Goal: Information Seeking & Learning: Get advice/opinions

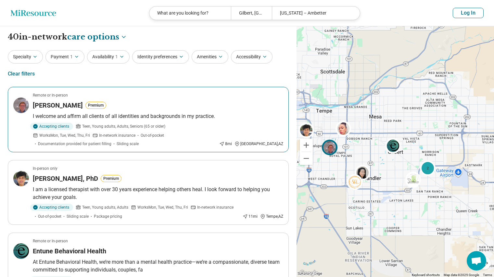
select select "***"
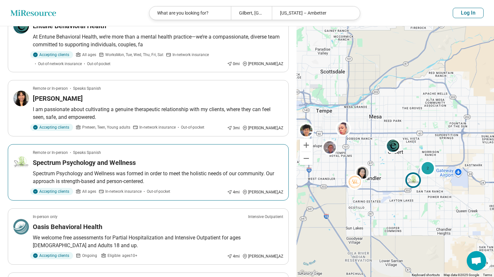
scroll to position [218, 0]
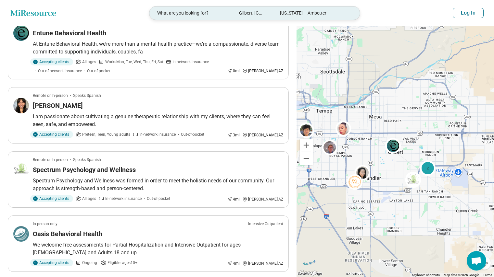
click at [182, 10] on div "What are you looking for?" at bounding box center [190, 12] width 82 height 13
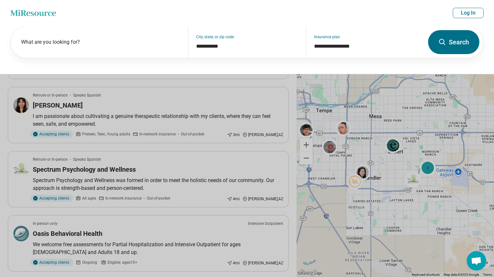
scroll to position [218, 0]
click at [102, 37] on div "What are you looking for?" at bounding box center [99, 42] width 177 height 32
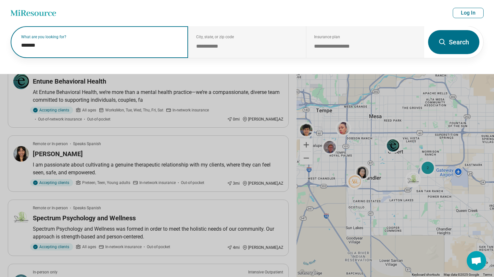
scroll to position [169, 0]
click at [51, 47] on input "*******" at bounding box center [100, 46] width 159 height 8
drag, startPoint x: 51, startPoint y: 47, endPoint x: 21, endPoint y: 59, distance: 32.2
click at [21, 59] on div "**********" at bounding box center [247, 50] width 494 height 48
click at [46, 47] on input "*******" at bounding box center [100, 46] width 159 height 8
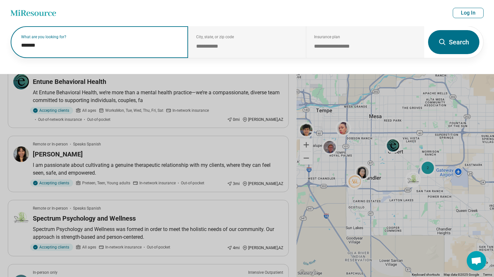
click at [46, 47] on input "*******" at bounding box center [100, 46] width 159 height 8
type input "*******"
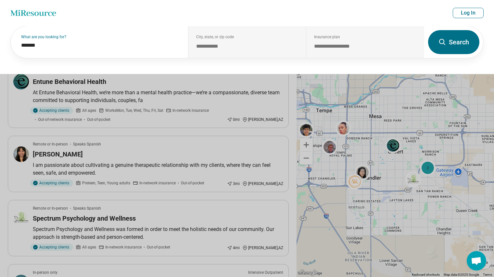
click at [444, 47] on button "Search" at bounding box center [453, 42] width 51 height 24
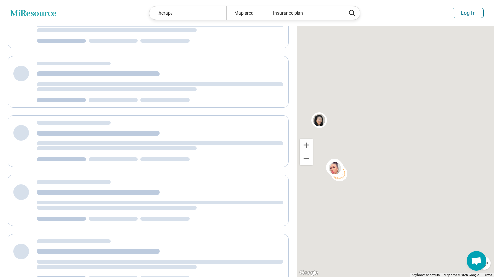
scroll to position [6, 0]
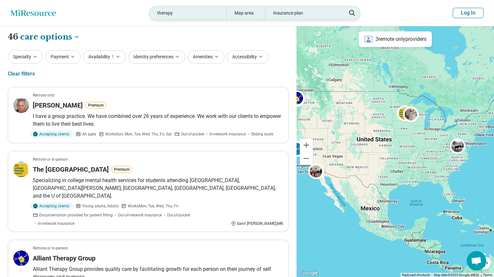
click at [243, 13] on div "Map area" at bounding box center [245, 12] width 39 height 13
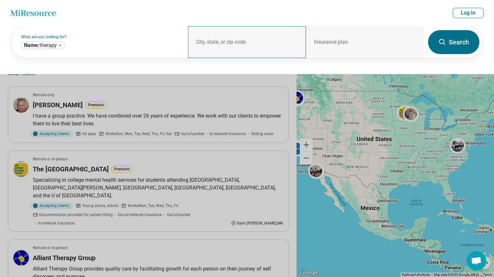
click at [220, 39] on div "City, state, or zip code" at bounding box center [247, 42] width 118 height 32
click at [207, 42] on div "City, state, or zip code" at bounding box center [247, 42] width 118 height 32
click at [182, 24] on header "Miresource logo therapy Map area Insurance plan Log In" at bounding box center [247, 13] width 494 height 26
click at [200, 42] on div "City, state, or zip code" at bounding box center [247, 42] width 118 height 32
click at [295, 43] on div "City, state, or zip code" at bounding box center [247, 42] width 118 height 32
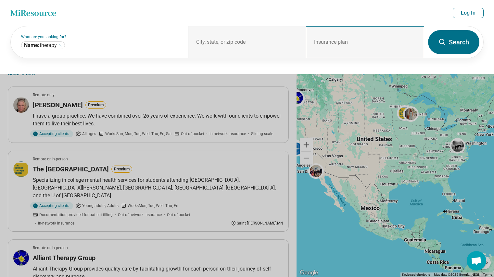
click at [335, 41] on div "Insurance plan" at bounding box center [365, 42] width 118 height 32
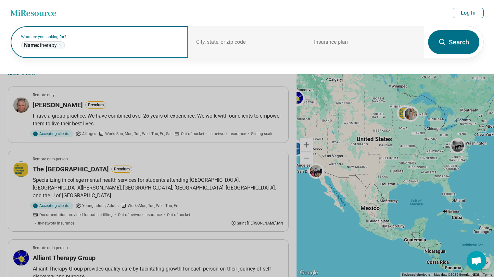
click at [61, 46] on icon "Remove" at bounding box center [60, 45] width 2 height 2
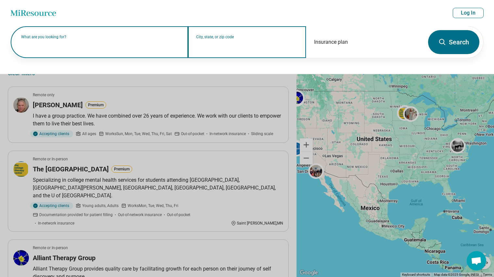
click at [234, 49] on input "City, state, or zip code" at bounding box center [247, 47] width 102 height 8
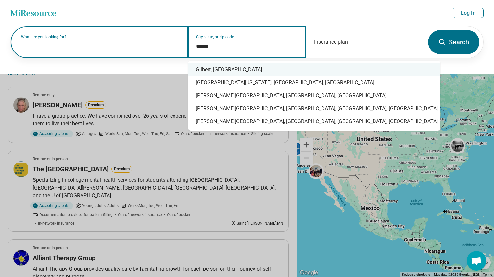
click at [234, 64] on div "Gilbert, [GEOGRAPHIC_DATA]" at bounding box center [314, 69] width 252 height 13
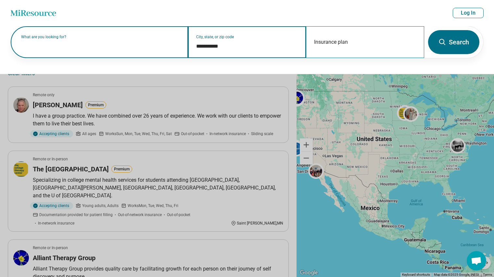
type input "**********"
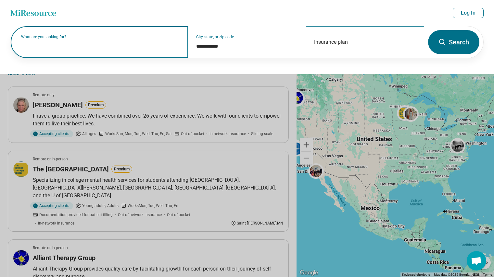
click at [332, 43] on div "Insurance plan" at bounding box center [365, 42] width 118 height 32
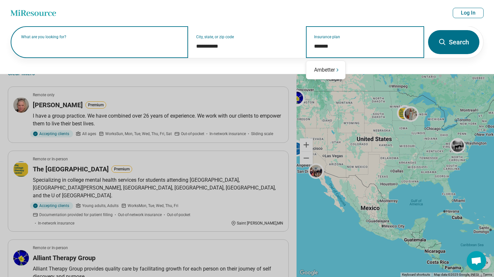
type input "********"
click at [331, 69] on div "Ambetter" at bounding box center [325, 70] width 39 height 13
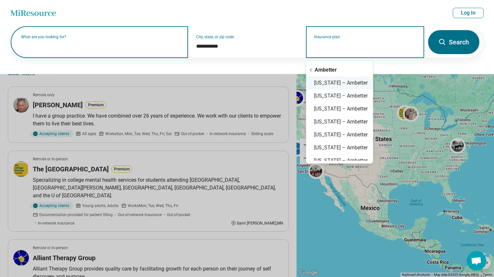
click at [338, 83] on div "[US_STATE] – Ambetter" at bounding box center [339, 83] width 67 height 13
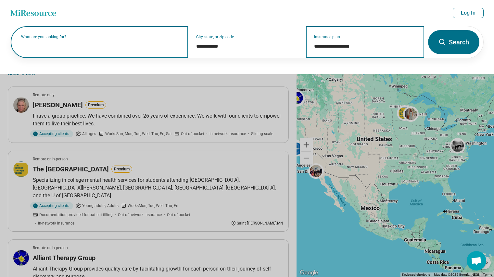
type input "**********"
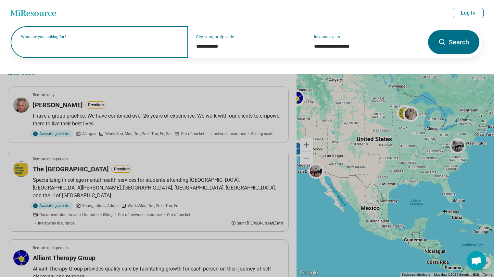
click at [450, 41] on button "Search" at bounding box center [453, 42] width 51 height 24
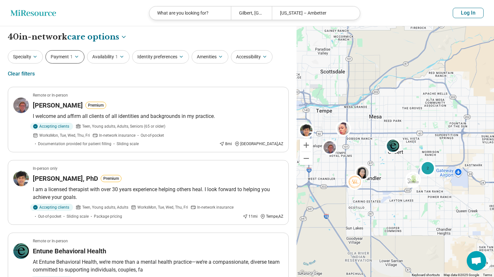
click at [77, 57] on icon "button" at bounding box center [76, 56] width 3 height 1
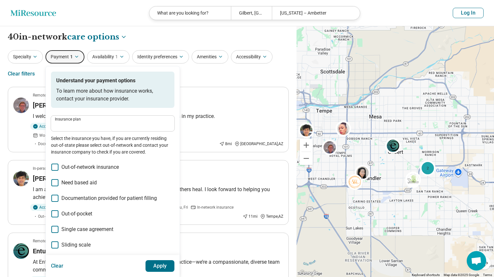
type input "**********"
click at [77, 57] on icon "button" at bounding box center [76, 56] width 3 height 1
click at [101, 55] on button "Availability 1" at bounding box center [108, 56] width 43 height 13
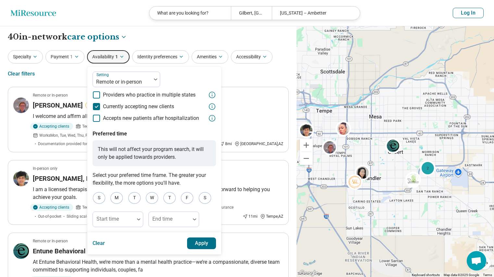
click at [240, 79] on div "Specialty Payment 1 Availability 1 Setting Remote or in-person Providers who pr…" at bounding box center [148, 65] width 281 height 31
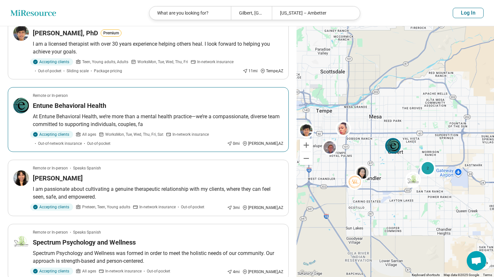
scroll to position [152, 0]
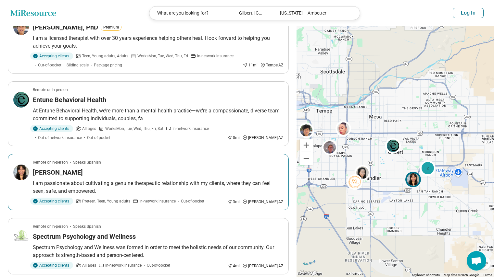
click at [203, 168] on div "[PERSON_NAME]" at bounding box center [158, 172] width 250 height 9
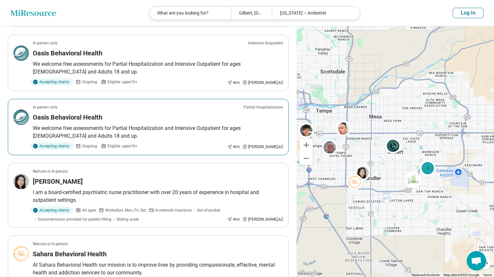
scroll to position [443, 0]
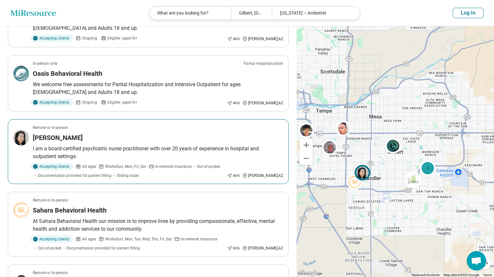
click at [112, 133] on div "[PERSON_NAME]" at bounding box center [158, 137] width 250 height 9
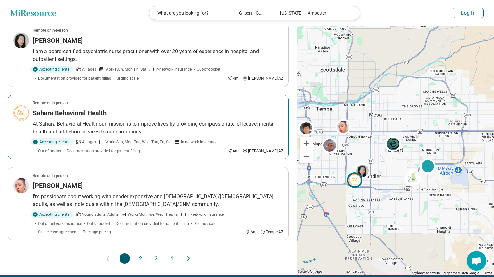
scroll to position [541, 0]
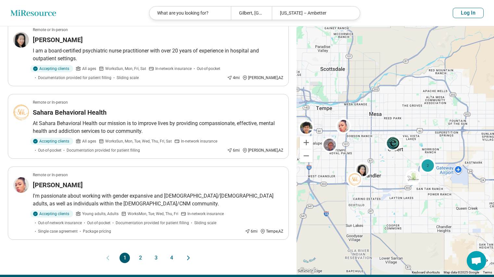
click at [144, 253] on button "2" at bounding box center [140, 258] width 10 height 10
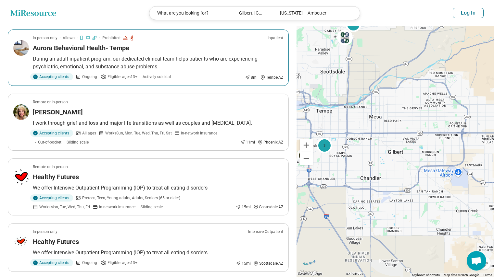
scroll to position [189, 0]
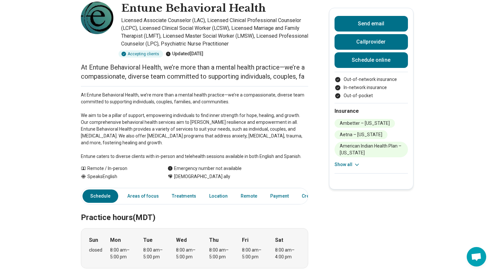
scroll to position [0, 0]
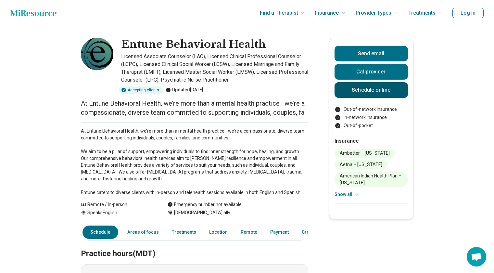
click at [350, 90] on link "Schedule online" at bounding box center [370, 90] width 73 height 16
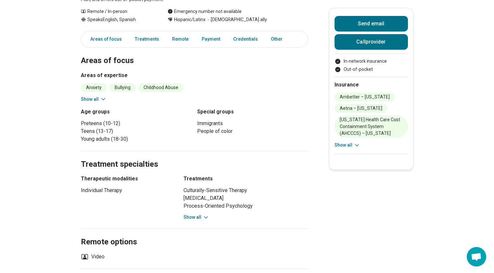
scroll to position [141, 0]
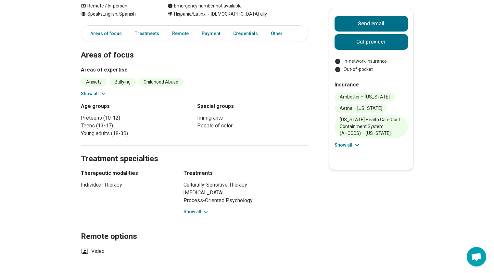
click at [195, 212] on button "Show all" at bounding box center [196, 211] width 26 height 7
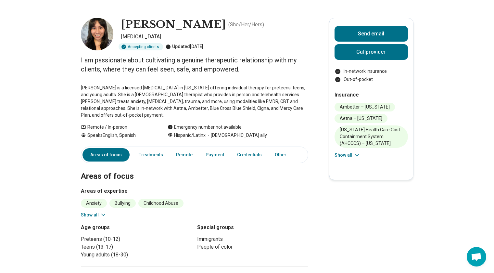
scroll to position [19, 0]
click at [378, 52] on button "Call provider" at bounding box center [370, 52] width 73 height 16
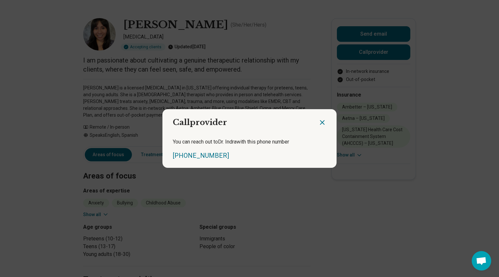
click at [320, 126] on icon "Close dialog" at bounding box center [322, 123] width 8 height 8
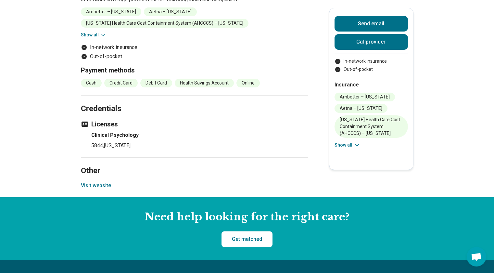
scroll to position [498, 0]
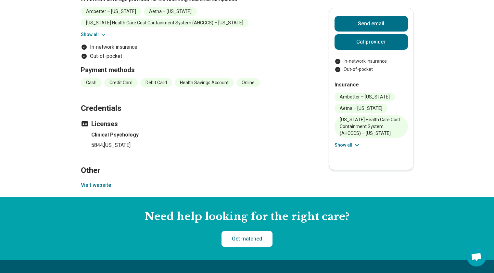
click at [105, 189] on button "Visit website" at bounding box center [96, 185] width 30 height 8
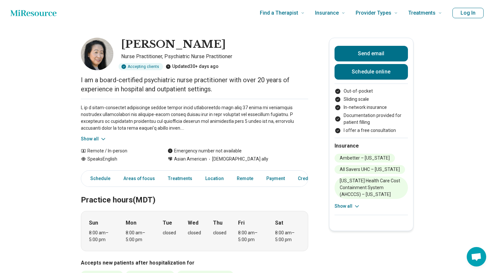
click at [98, 137] on button "Show all" at bounding box center [94, 138] width 26 height 7
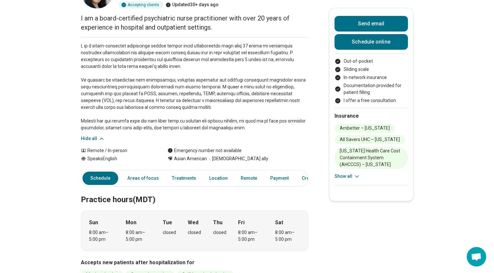
scroll to position [0, 3]
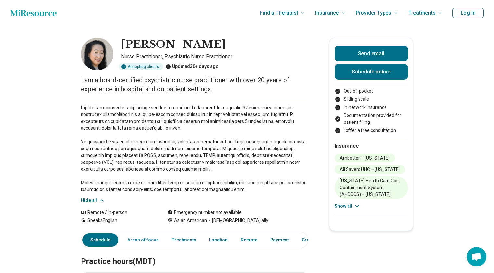
click at [276, 240] on link "Payment" at bounding box center [279, 239] width 26 height 13
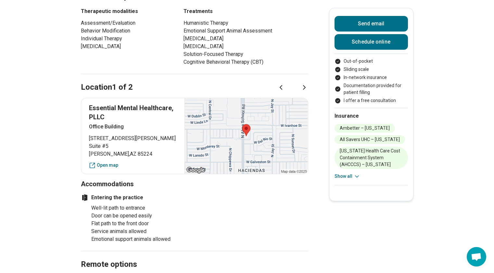
scroll to position [523, 1]
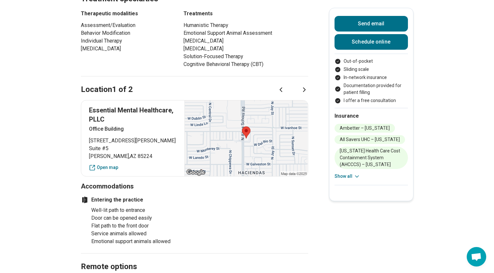
click at [130, 111] on p "Essential Mental Healthcare, PLLC" at bounding box center [133, 114] width 88 height 18
drag, startPoint x: 88, startPoint y: 109, endPoint x: 155, endPoint y: 115, distance: 67.4
click at [155, 115] on div "Essential Mental Healthcare, PLLC Office Building 793 North Alma School Road Su…" at bounding box center [194, 138] width 227 height 76
copy p "Essential Mental Healt"
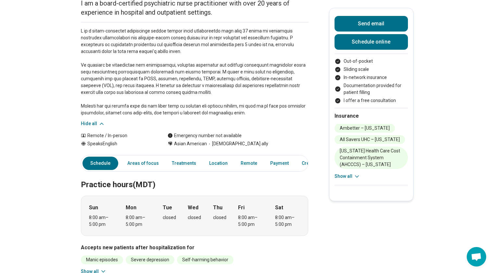
scroll to position [0, 5]
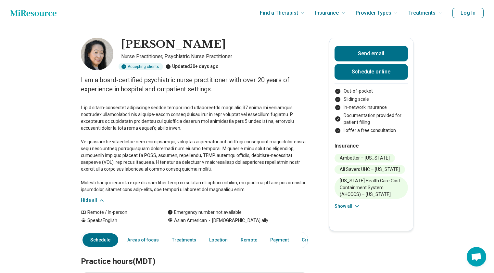
click at [249, 56] on p "Nurse Practitioner, Psychiatric Nurse Practitioner" at bounding box center [214, 57] width 187 height 8
